Goal: Task Accomplishment & Management: Use online tool/utility

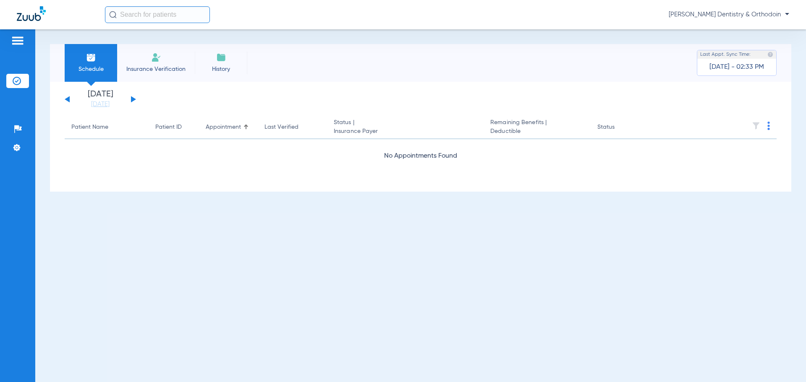
click at [134, 100] on button at bounding box center [133, 99] width 5 height 6
click at [133, 101] on button at bounding box center [133, 99] width 5 height 6
click at [133, 100] on button at bounding box center [133, 99] width 5 height 6
click at [133, 99] on button at bounding box center [133, 99] width 5 height 6
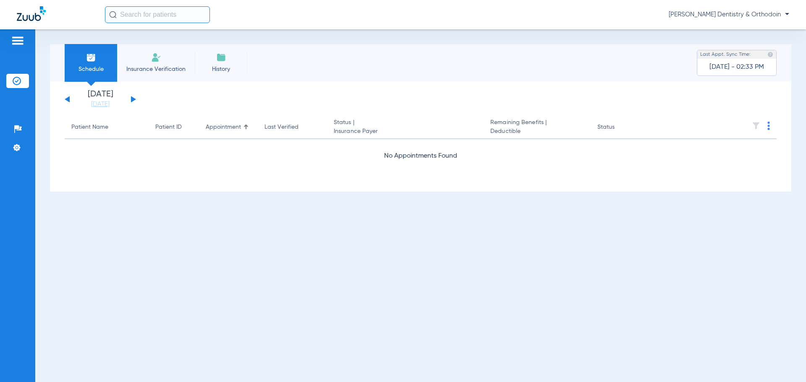
click at [133, 99] on button at bounding box center [133, 99] width 5 height 6
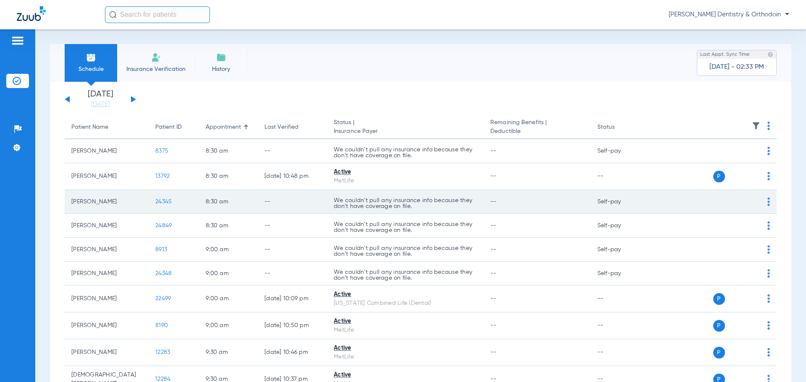
click at [165, 204] on span "24345" at bounding box center [163, 202] width 16 height 6
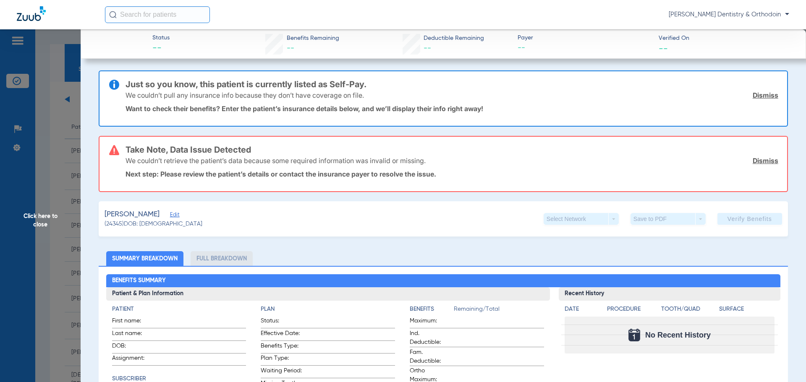
drag, startPoint x: 48, startPoint y: 216, endPoint x: 43, endPoint y: 213, distance: 5.5
click at [48, 215] on span "Click here to close" at bounding box center [40, 220] width 81 height 382
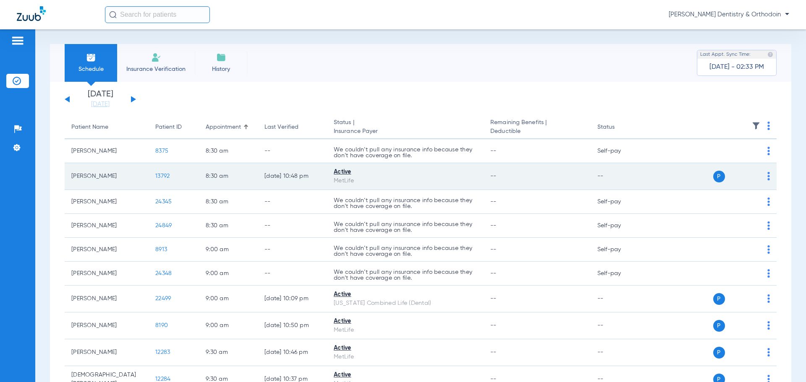
click at [165, 178] on span "13792" at bounding box center [162, 176] width 14 height 6
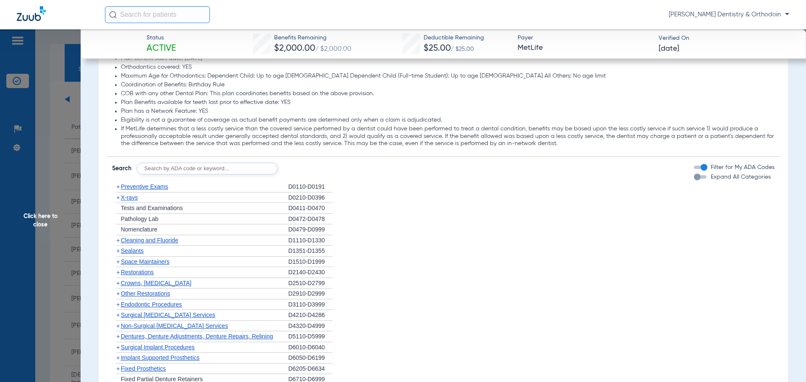
scroll to position [756, 0]
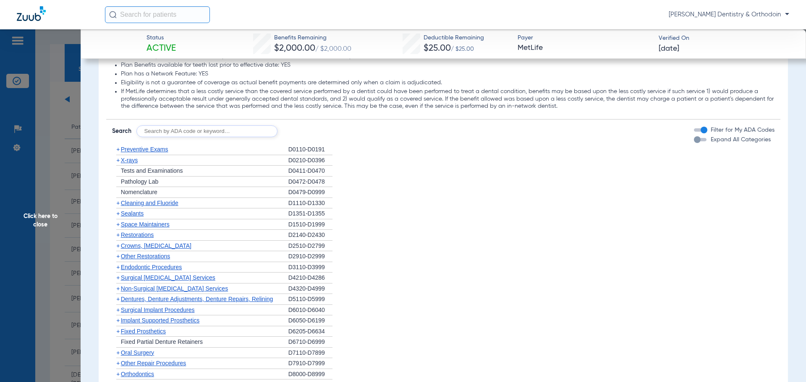
click at [153, 149] on span "Preventive Exams" at bounding box center [144, 149] width 47 height 7
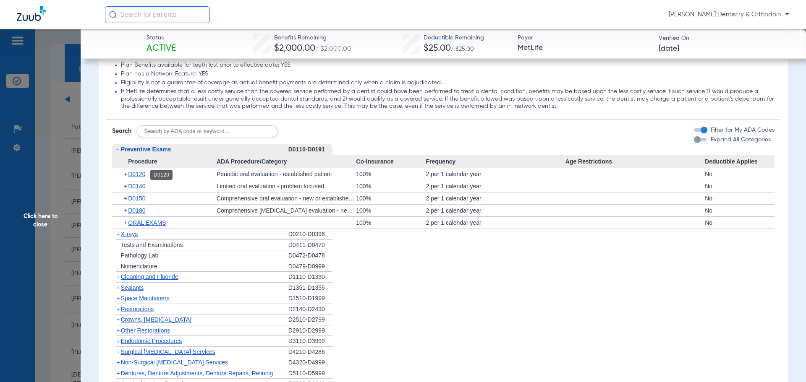
click at [138, 177] on span "D0120" at bounding box center [136, 174] width 17 height 7
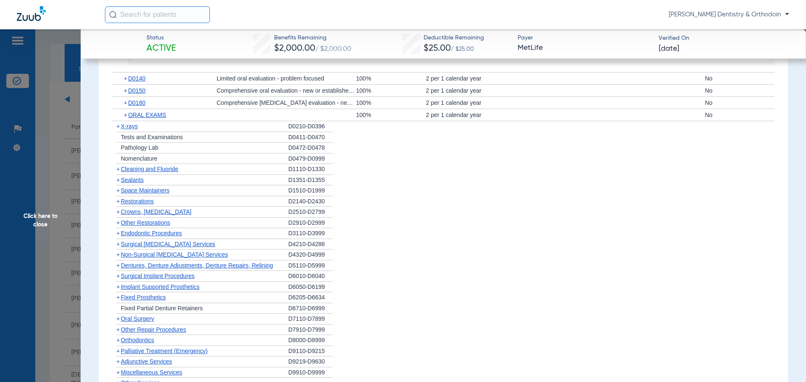
scroll to position [865, 0]
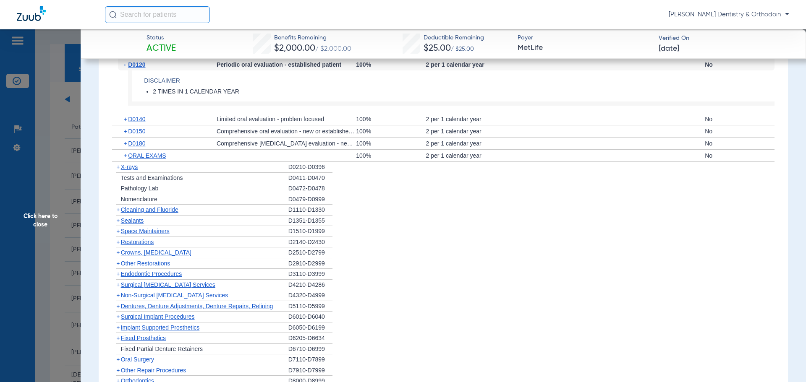
click at [134, 163] on div "+ X-rays" at bounding box center [200, 167] width 176 height 11
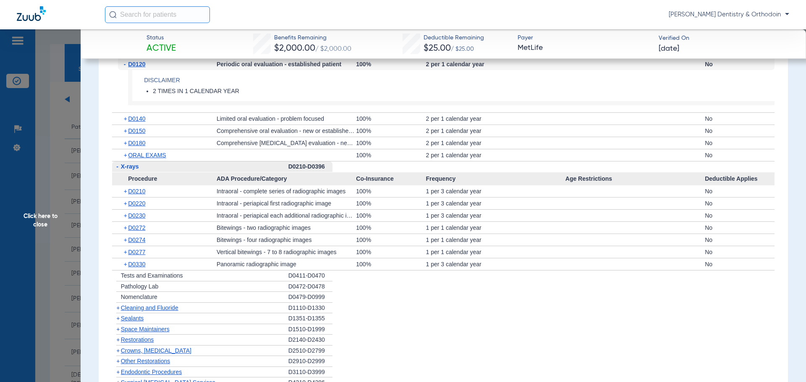
click at [136, 169] on span "X-rays" at bounding box center [130, 166] width 18 height 7
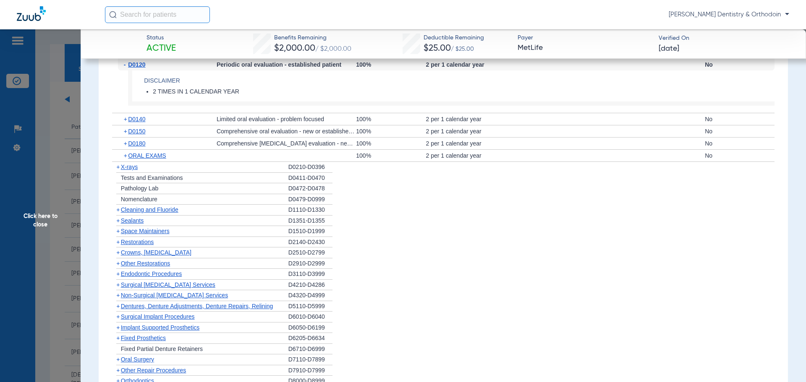
click at [136, 170] on span "X-rays" at bounding box center [129, 167] width 17 height 7
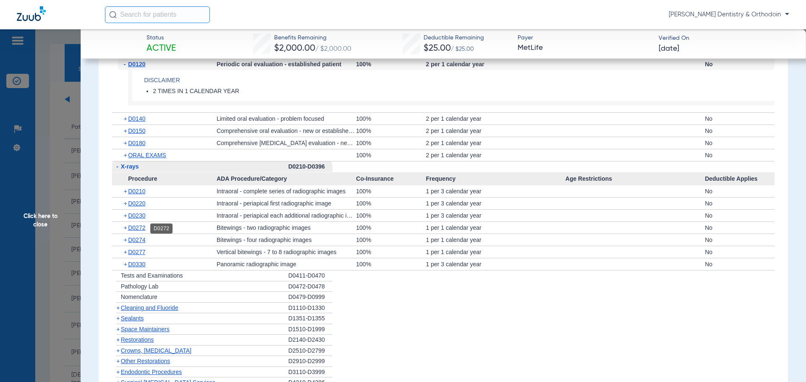
drag, startPoint x: 142, startPoint y: 228, endPoint x: 150, endPoint y: 231, distance: 8.3
click at [143, 228] on span "D0272" at bounding box center [136, 228] width 17 height 7
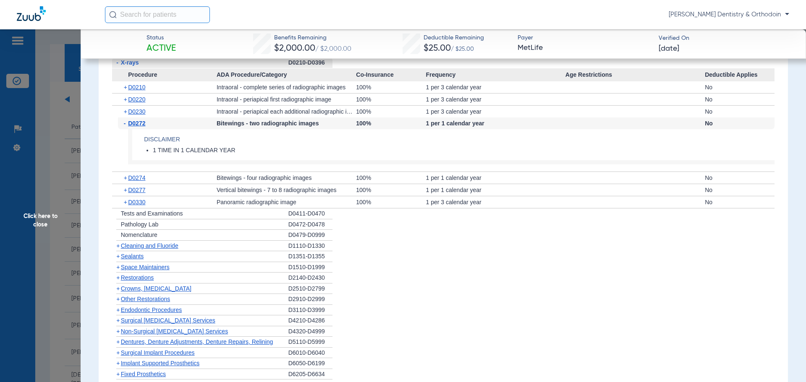
scroll to position [991, 0]
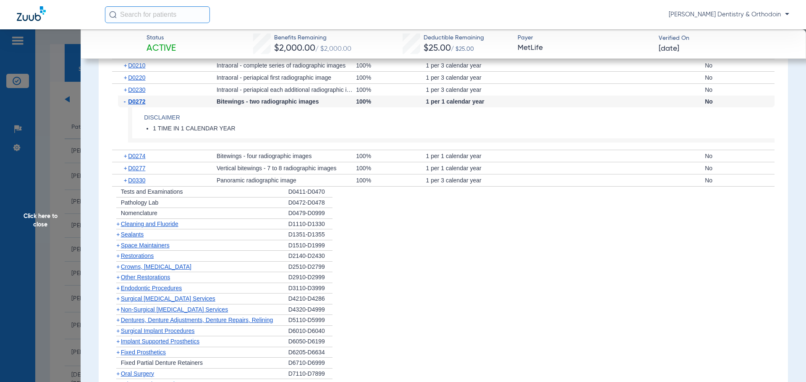
click at [161, 226] on span "Cleaning and Fluoride" at bounding box center [150, 224] width 58 height 7
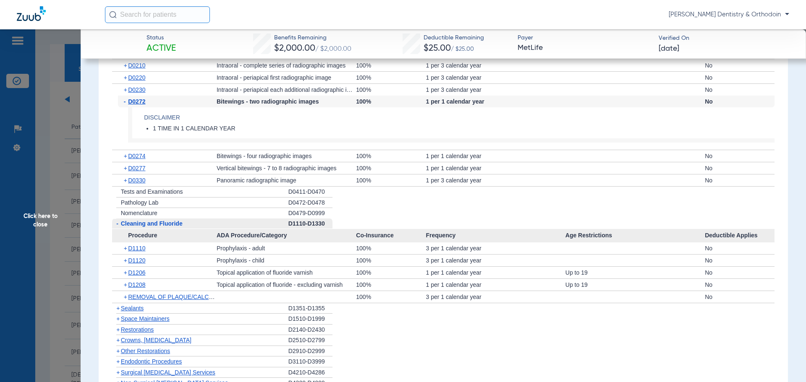
click at [37, 217] on span "Click here to close" at bounding box center [40, 220] width 81 height 382
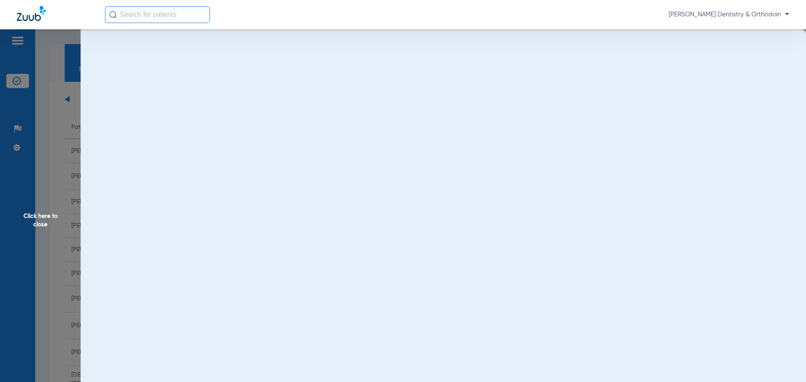
scroll to position [0, 0]
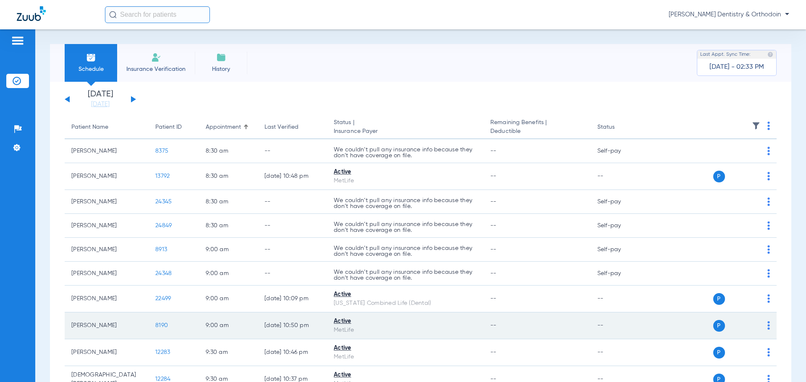
click at [161, 326] on span "8190" at bounding box center [161, 326] width 13 height 6
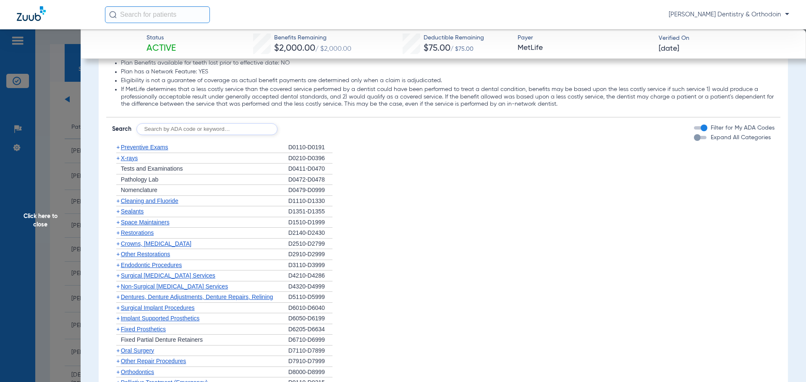
scroll to position [766, 0]
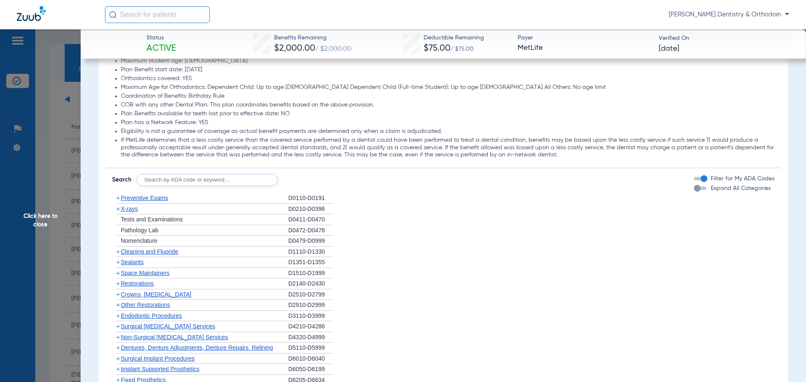
click at [40, 217] on span "Click here to close" at bounding box center [40, 220] width 81 height 382
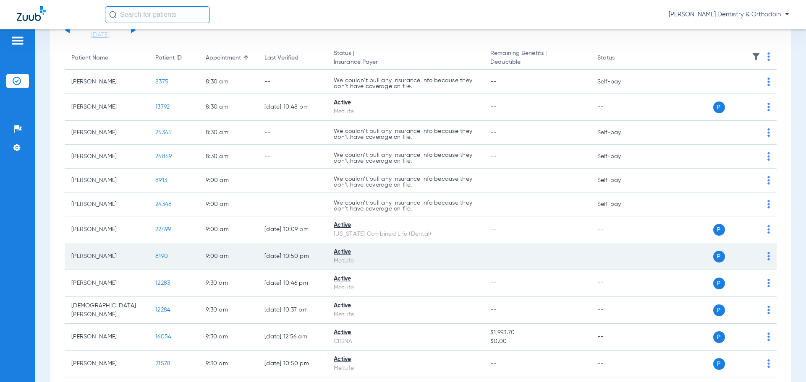
scroll to position [84, 0]
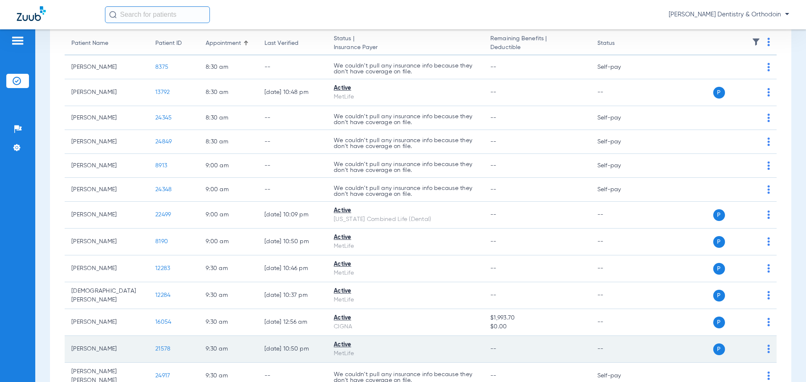
click at [162, 348] on span "21578" at bounding box center [162, 349] width 15 height 6
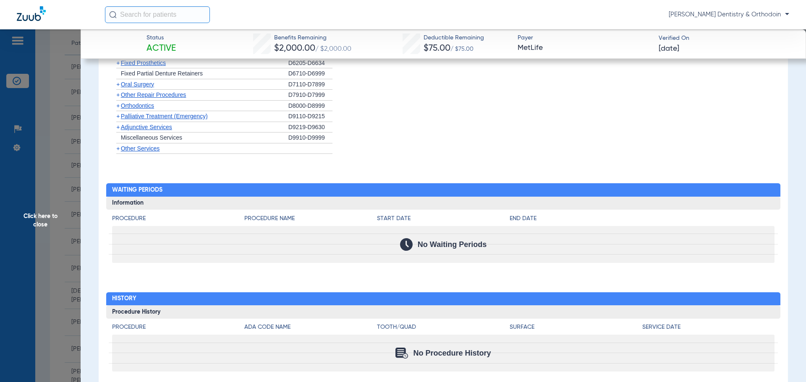
scroll to position [1102, 0]
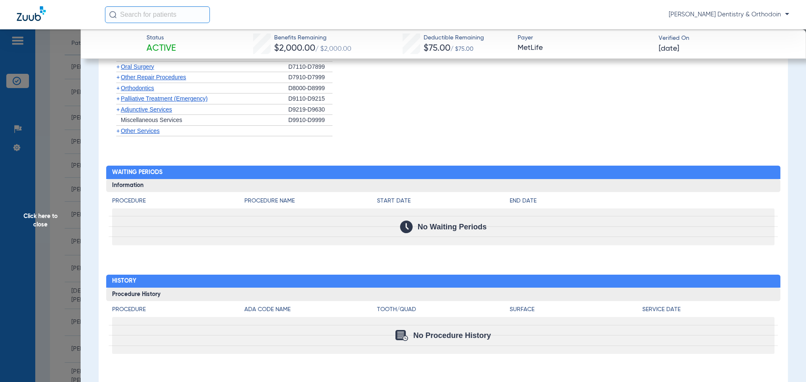
click at [41, 217] on span "Click here to close" at bounding box center [40, 220] width 81 height 382
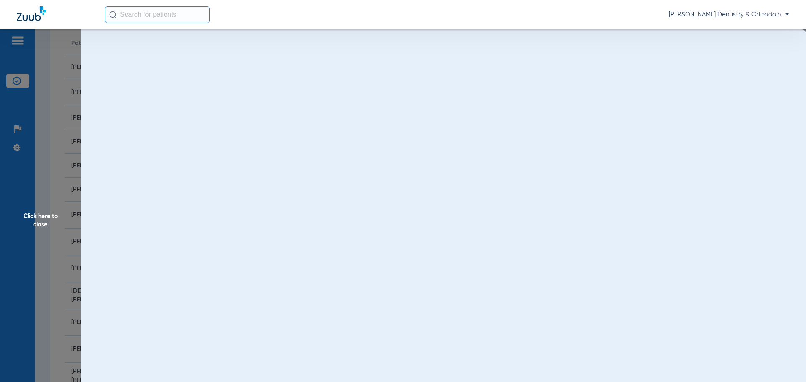
scroll to position [0, 0]
